Goal: Check status: Check status

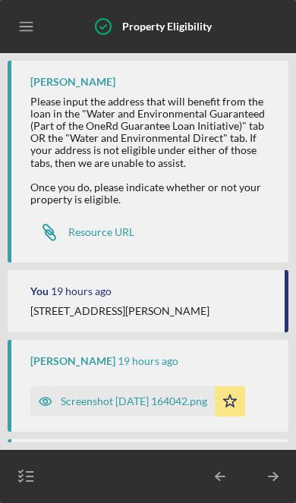
scroll to position [263, 0]
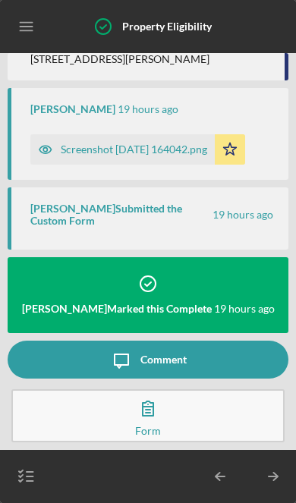
click at [37, 489] on icon "button" at bounding box center [27, 476] width 38 height 38
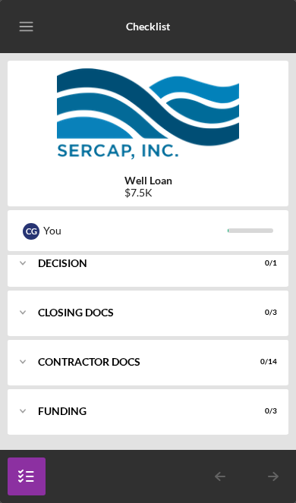
scroll to position [525, 0]
click at [235, 360] on div "Contractor Docs" at bounding box center [138, 361] width 201 height 9
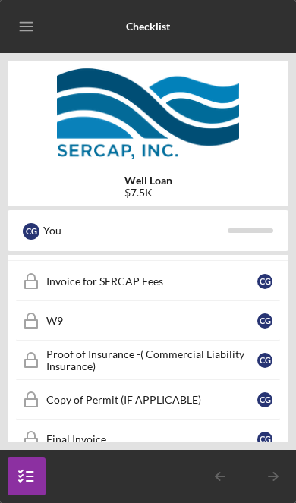
scroll to position [655, 0]
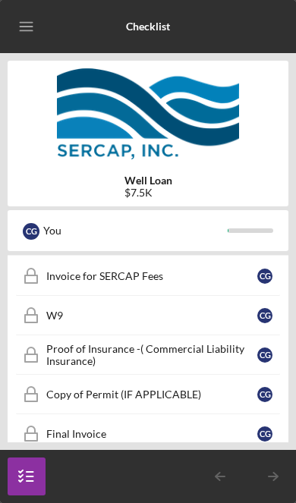
click at [134, 278] on div "Invoice for SERCAP Fees" at bounding box center [151, 276] width 211 height 12
